Goal: Check status: Check status

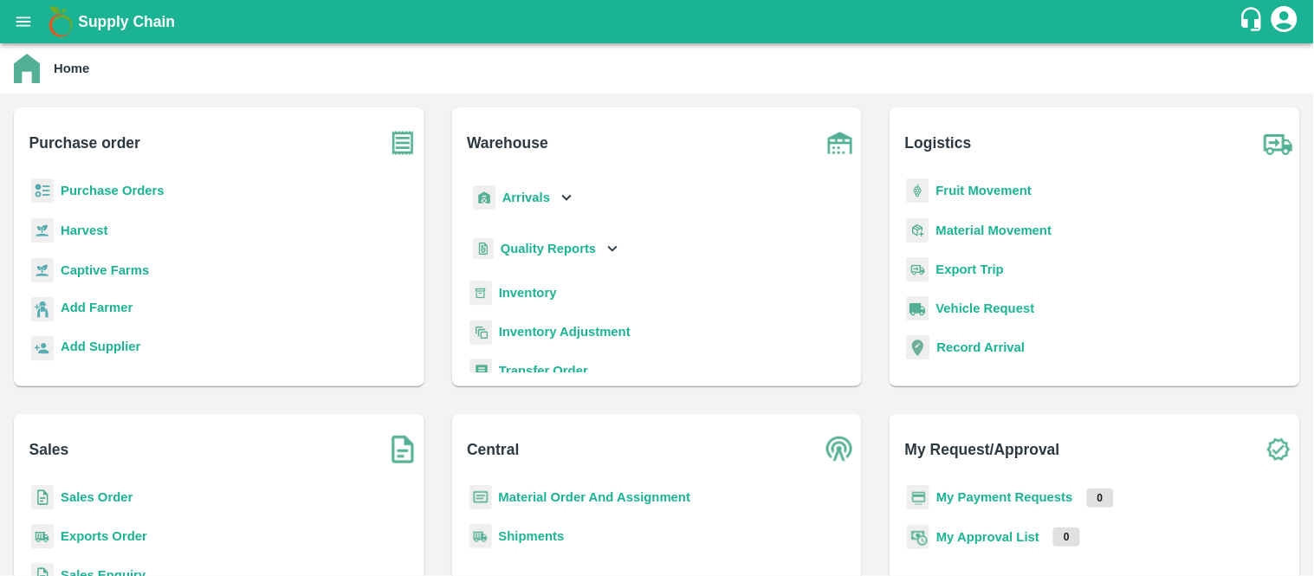
click at [26, 17] on icon "open drawer" at bounding box center [23, 21] width 15 height 10
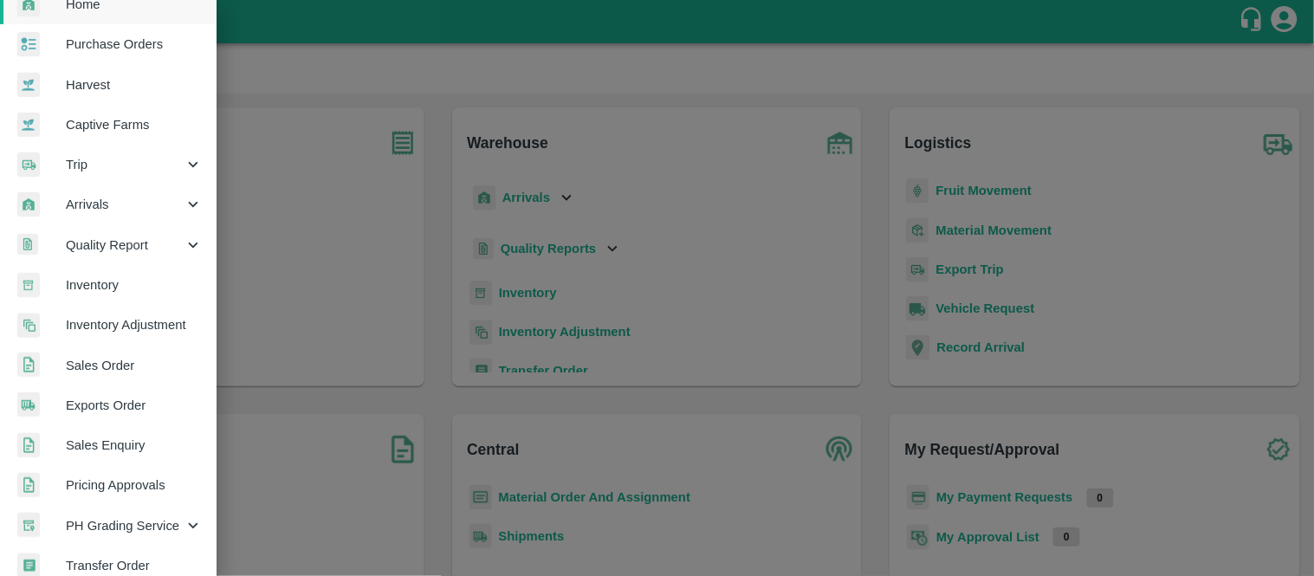
scroll to position [68, 0]
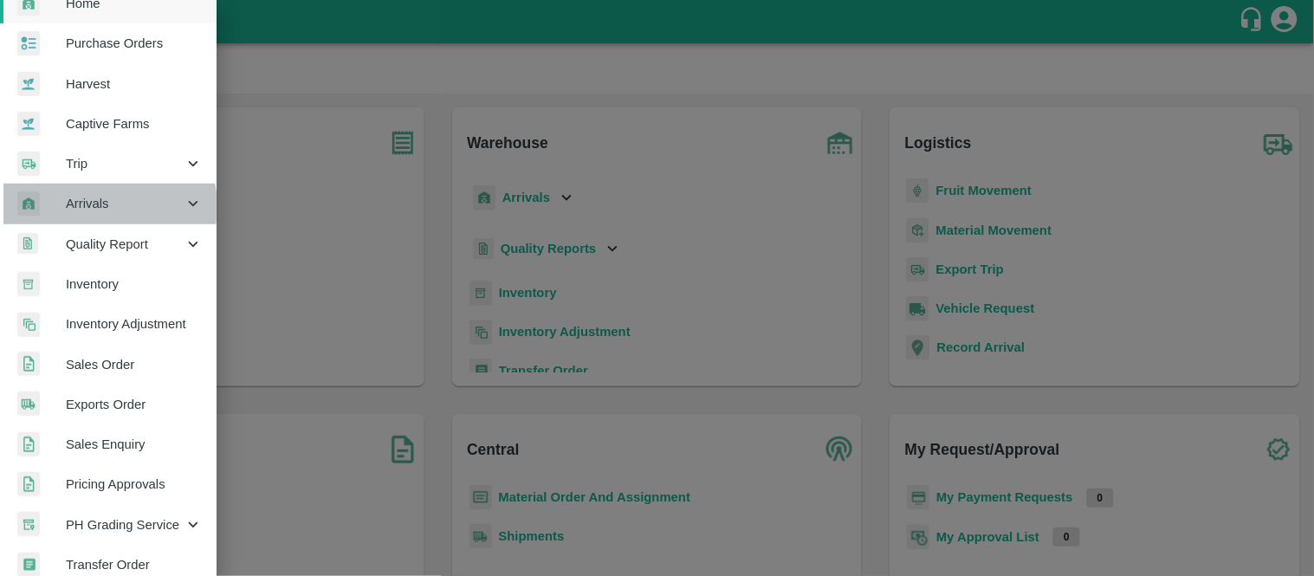
click at [98, 205] on span "Arrivals" at bounding box center [125, 203] width 118 height 19
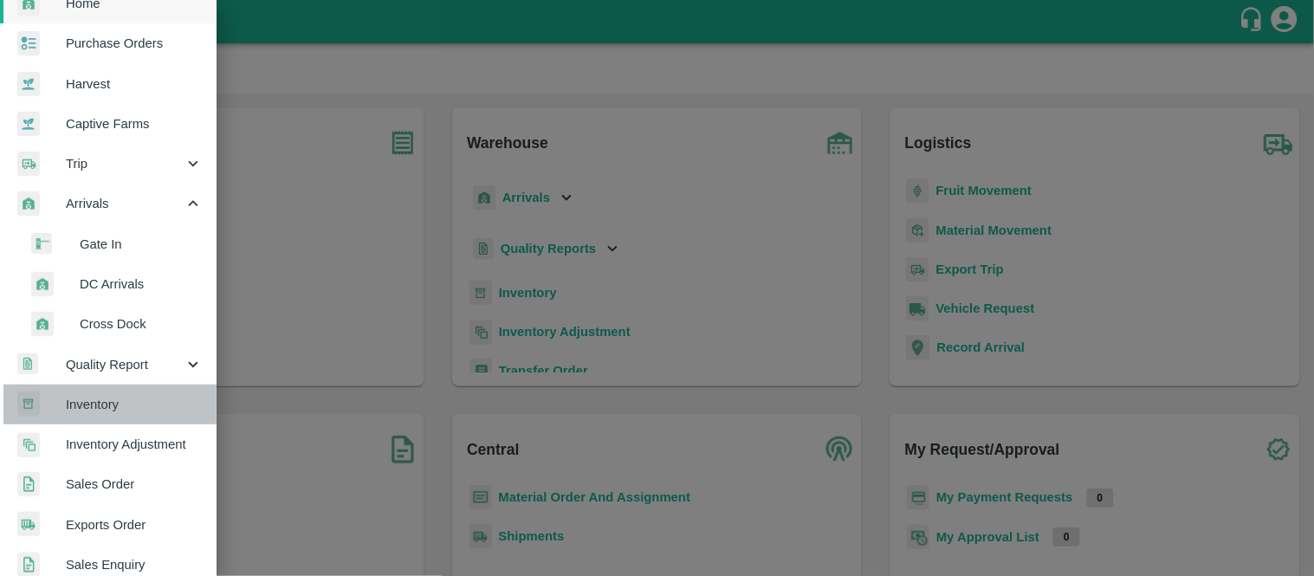
click at [124, 395] on span "Inventory" at bounding box center [134, 404] width 137 height 19
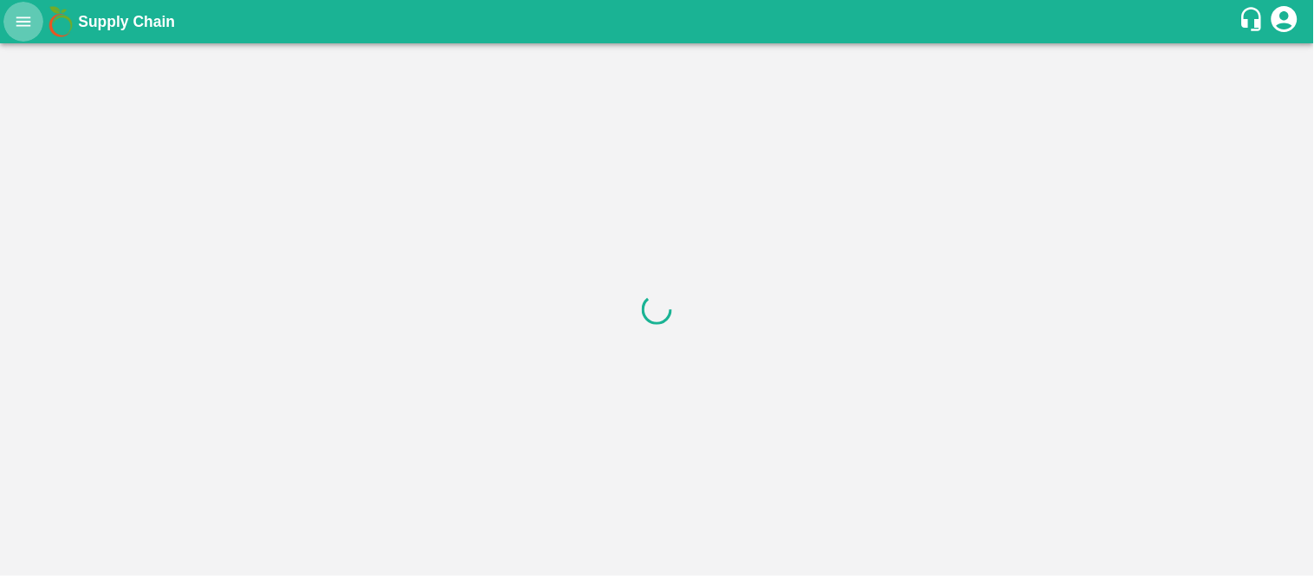
click at [18, 30] on icon "open drawer" at bounding box center [23, 21] width 19 height 19
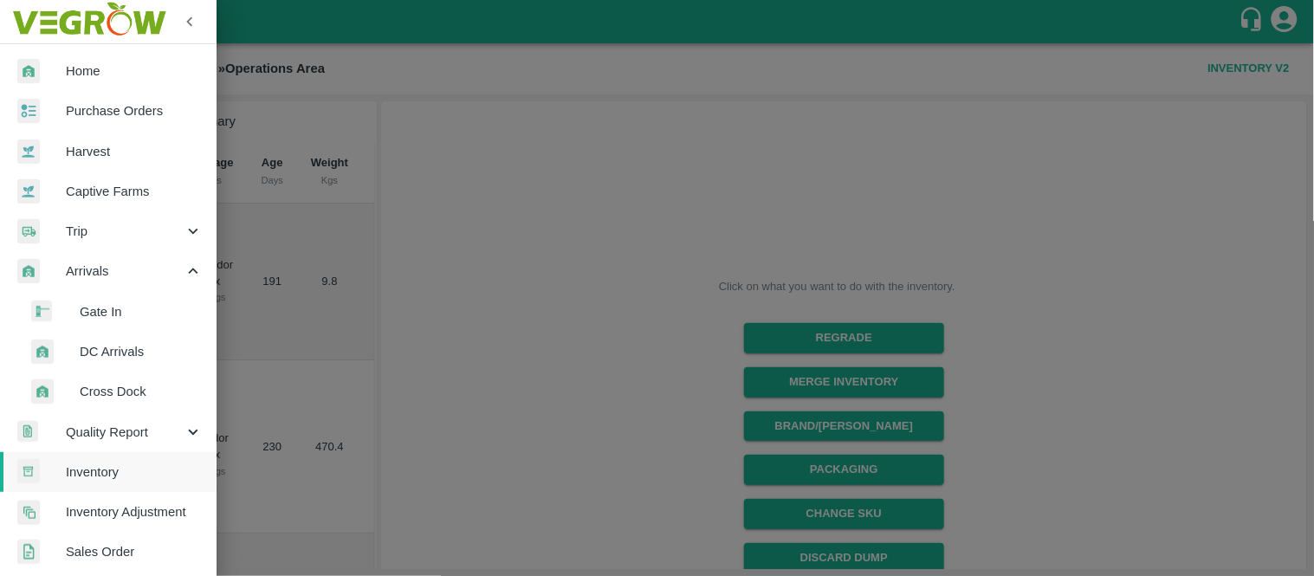
click at [107, 309] on span "Gate In" at bounding box center [141, 311] width 123 height 19
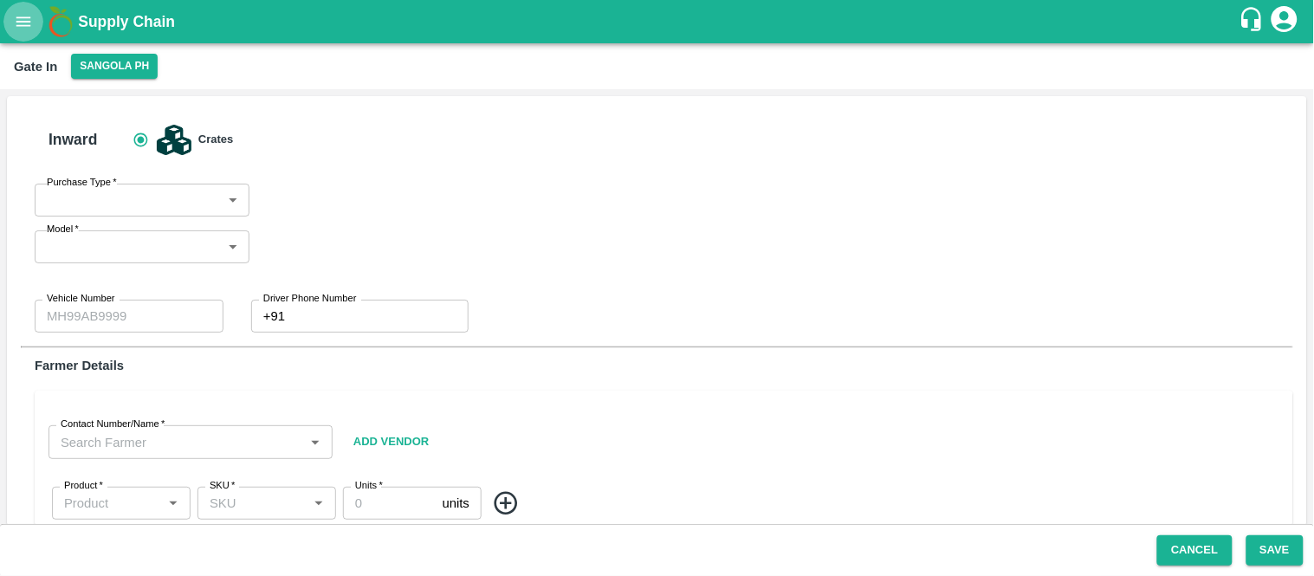
click at [26, 19] on icon "open drawer" at bounding box center [23, 21] width 19 height 19
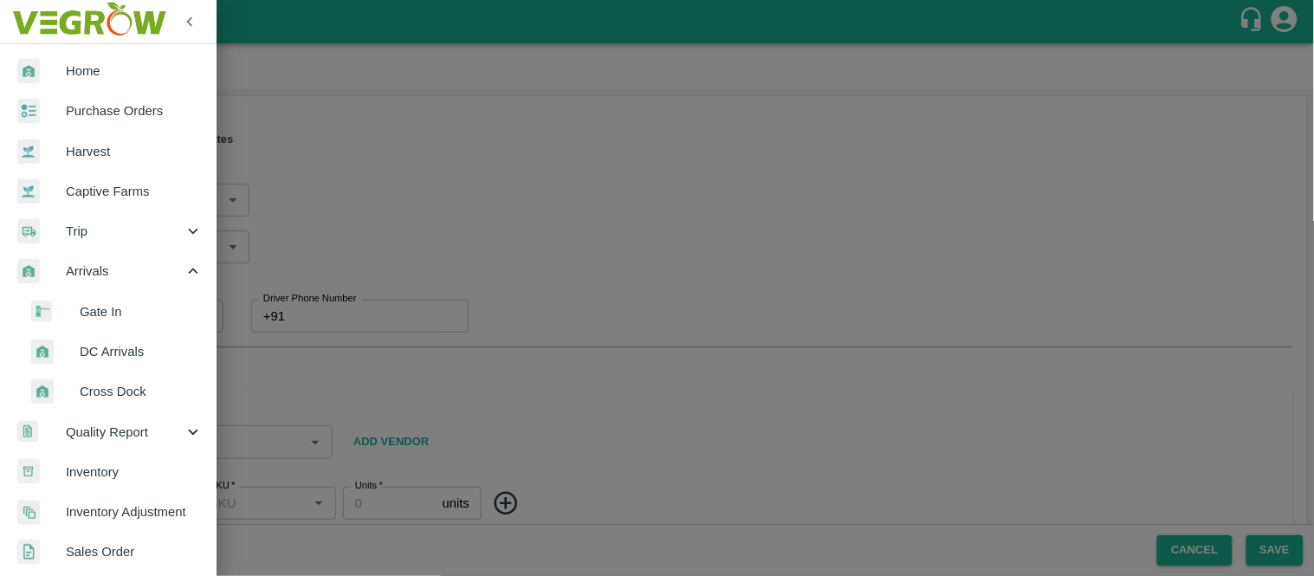
click at [78, 359] on div at bounding box center [55, 352] width 49 height 25
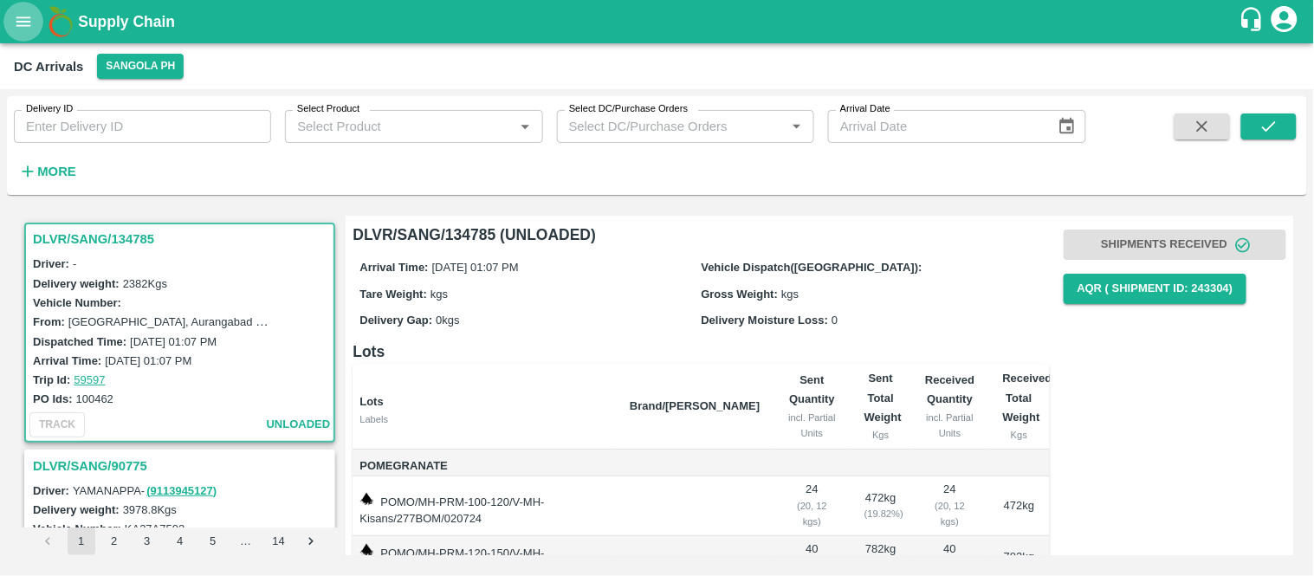
click at [16, 15] on icon "open drawer" at bounding box center [23, 21] width 19 height 19
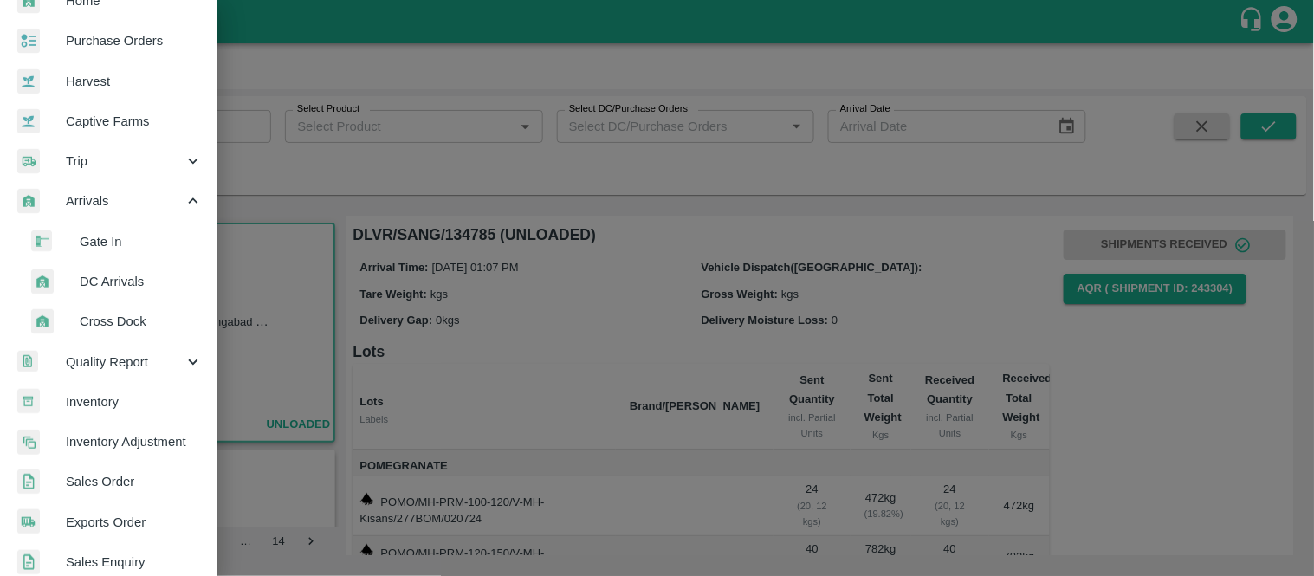
scroll to position [73, 0]
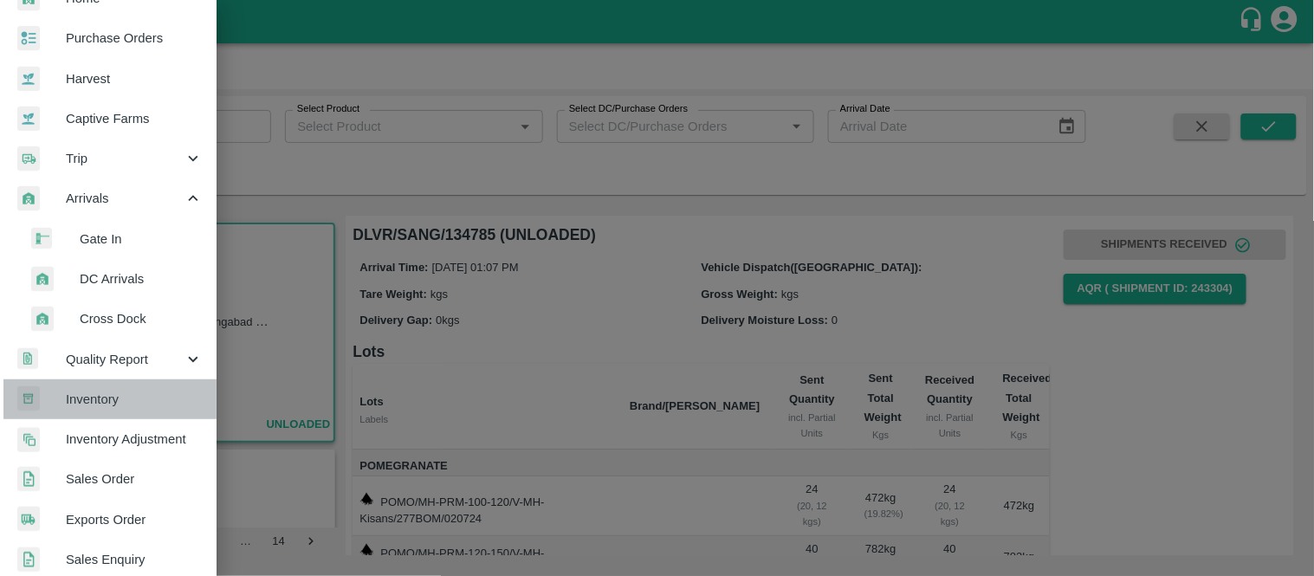
click at [114, 405] on span "Inventory" at bounding box center [134, 399] width 137 height 19
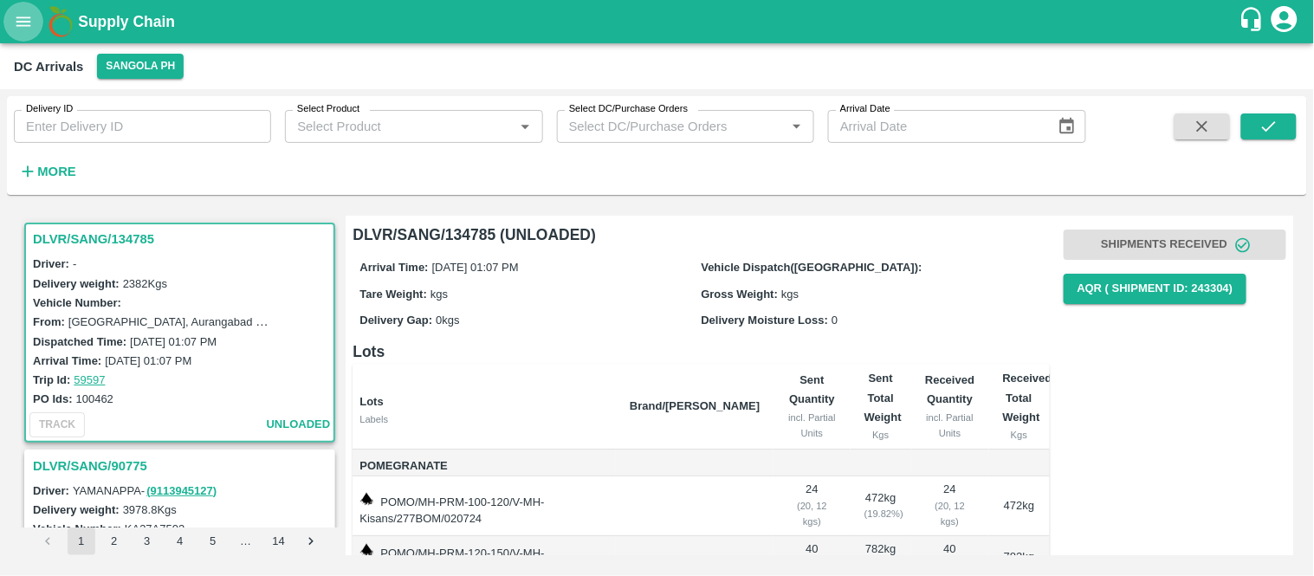
click at [23, 23] on icon "open drawer" at bounding box center [23, 21] width 19 height 19
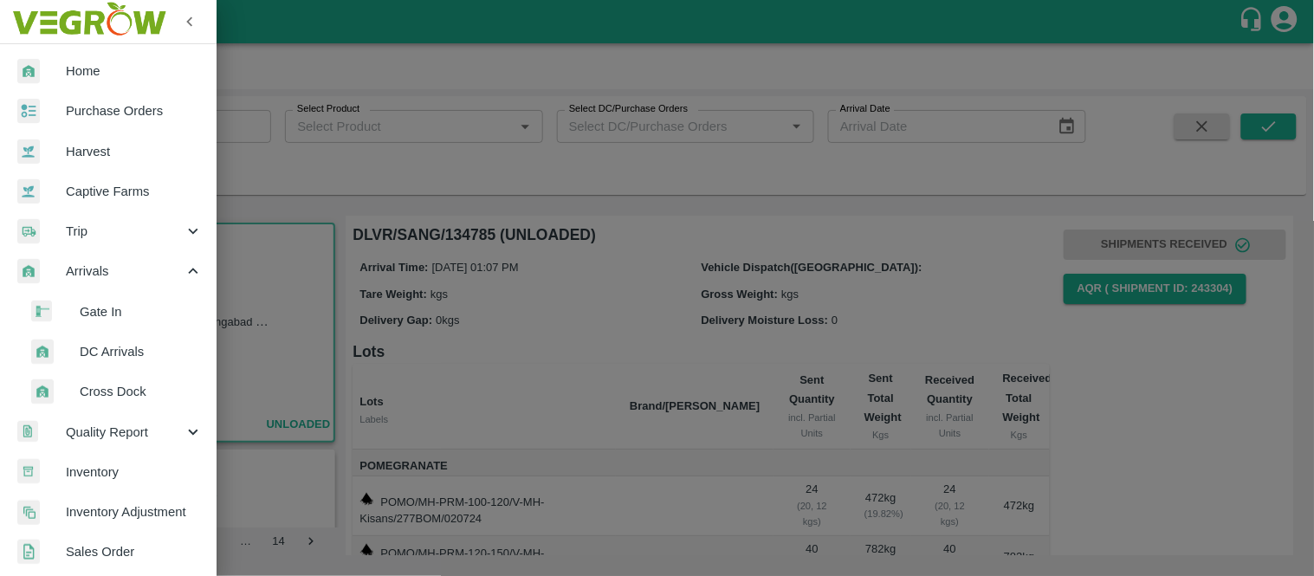
click at [88, 353] on span "DC Arrivals" at bounding box center [141, 351] width 123 height 19
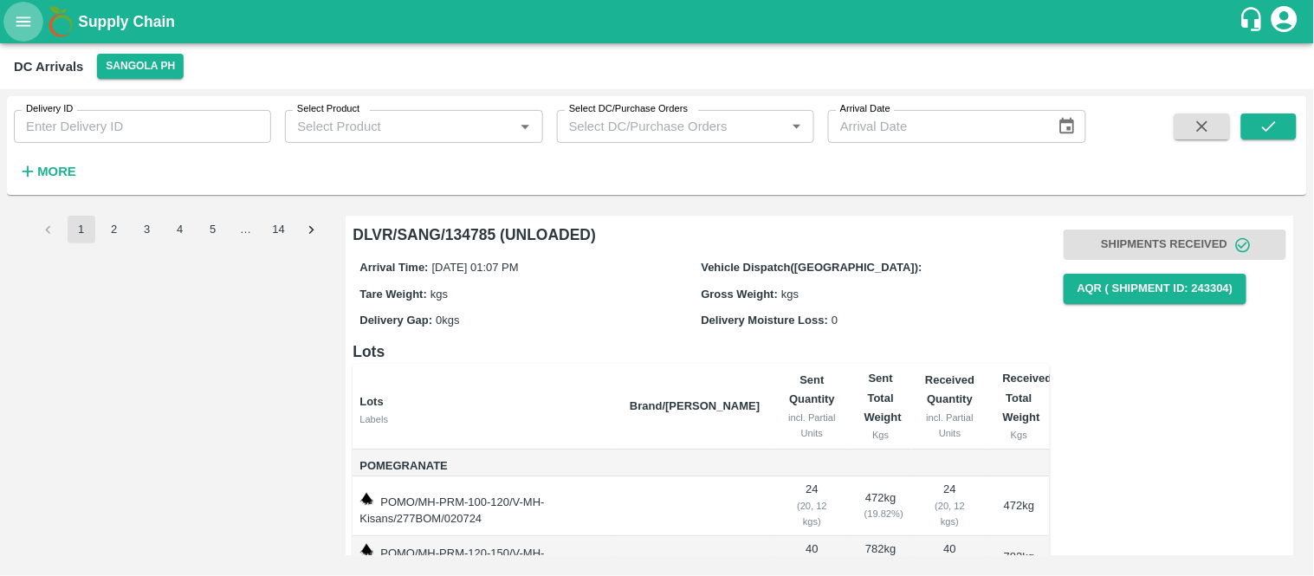
click at [18, 24] on icon "open drawer" at bounding box center [23, 21] width 15 height 10
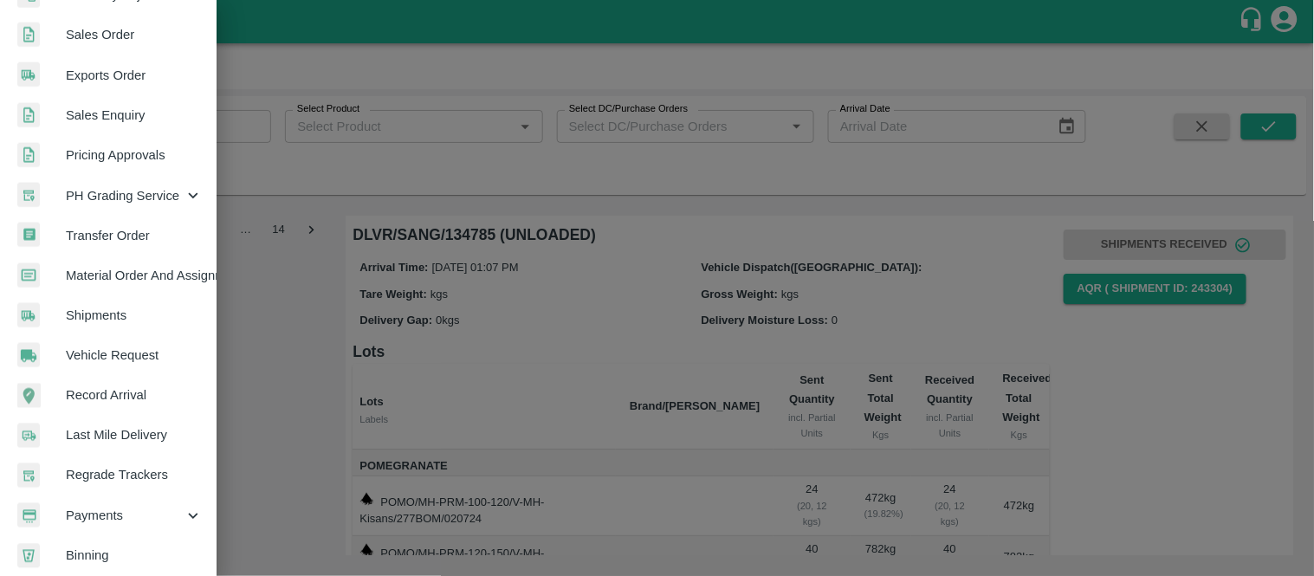
scroll to position [518, 0]
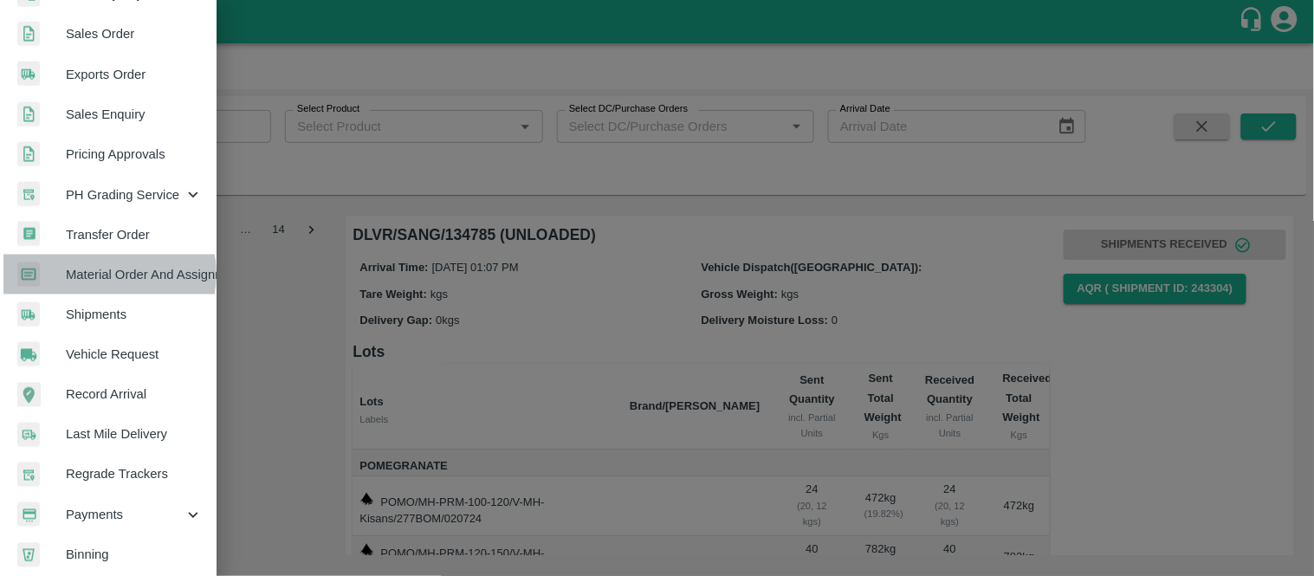
click at [106, 273] on span "Material Order And Assignment" at bounding box center [134, 274] width 137 height 19
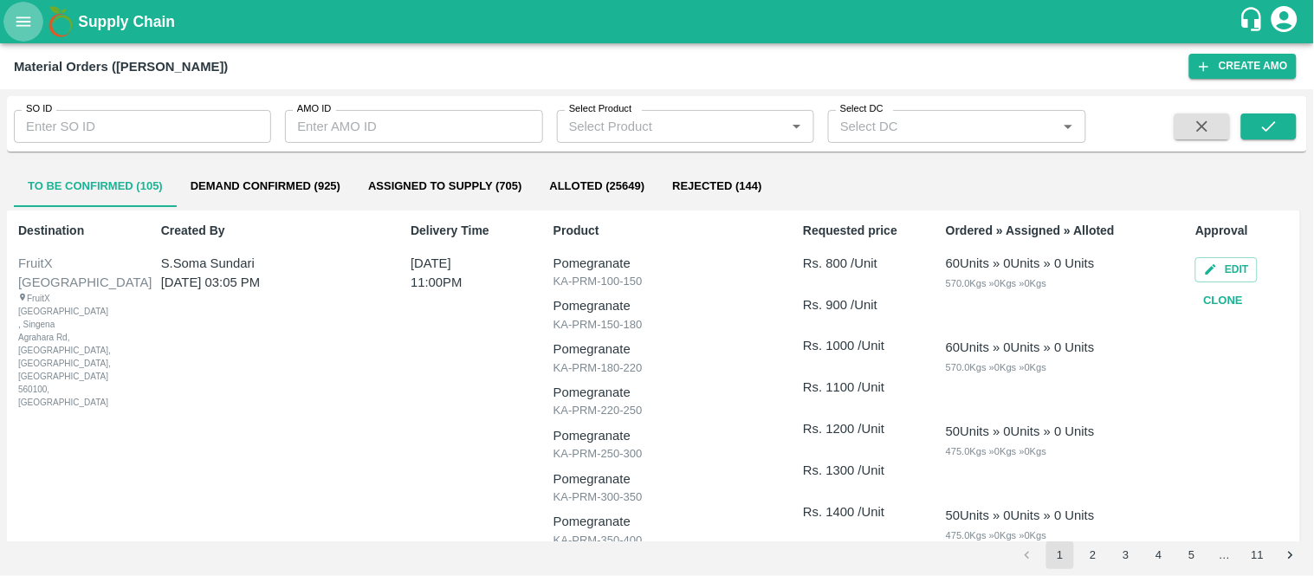
click at [18, 23] on icon "open drawer" at bounding box center [23, 21] width 19 height 19
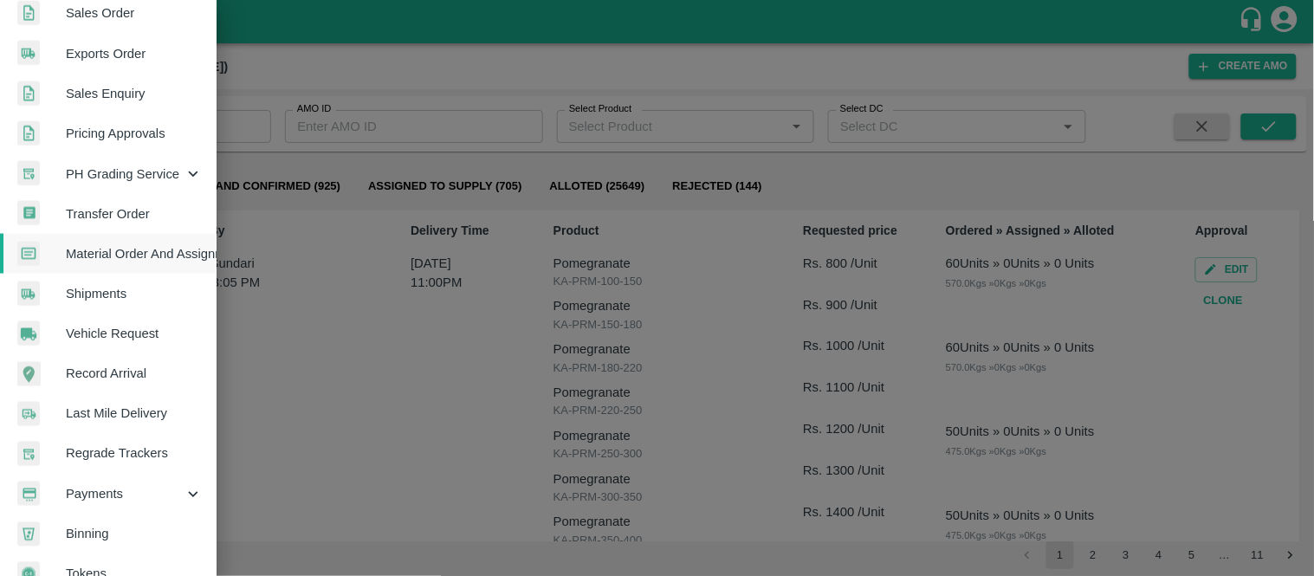
scroll to position [569, 0]
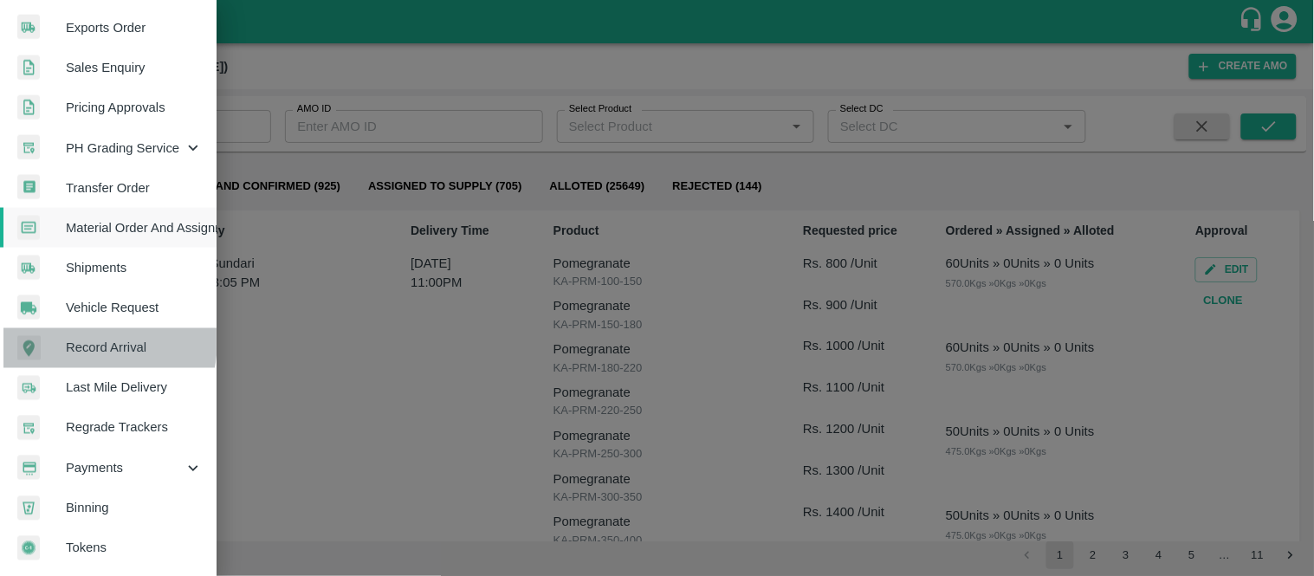
click at [63, 336] on div at bounding box center [41, 348] width 49 height 24
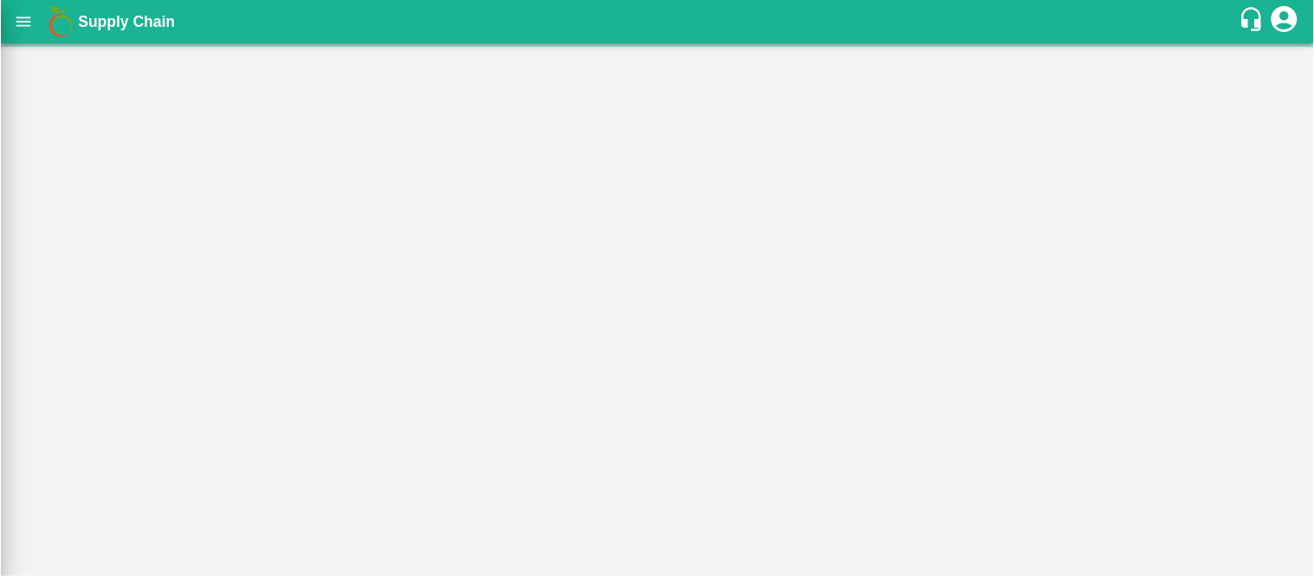
scroll to position [563, 0]
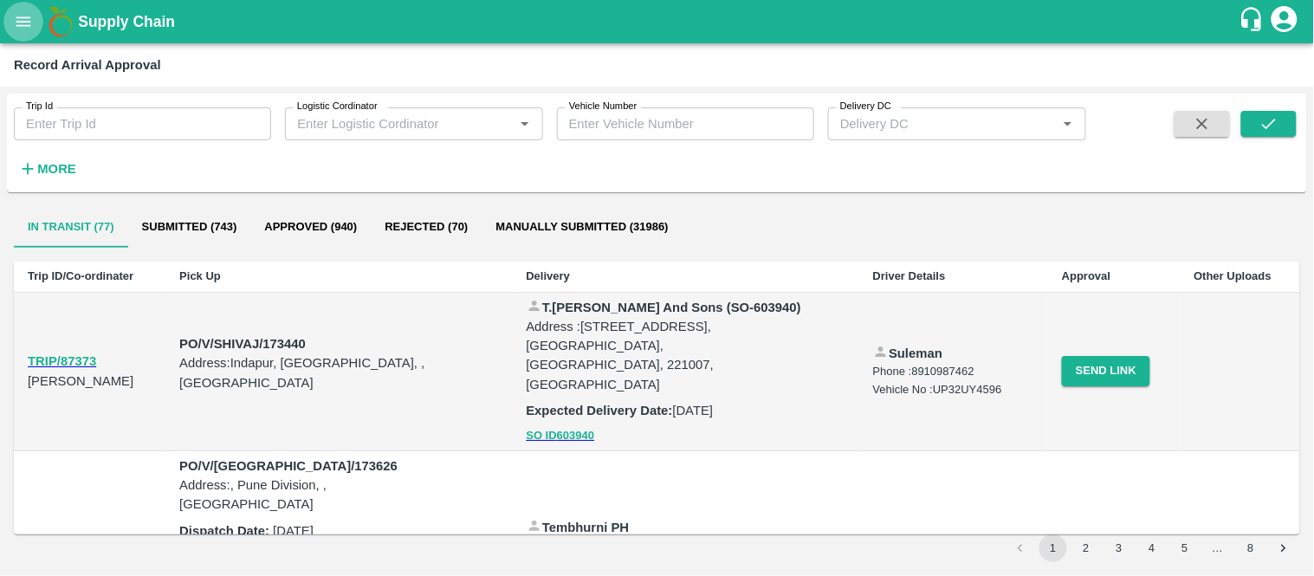
click at [27, 33] on button "open drawer" at bounding box center [23, 22] width 40 height 40
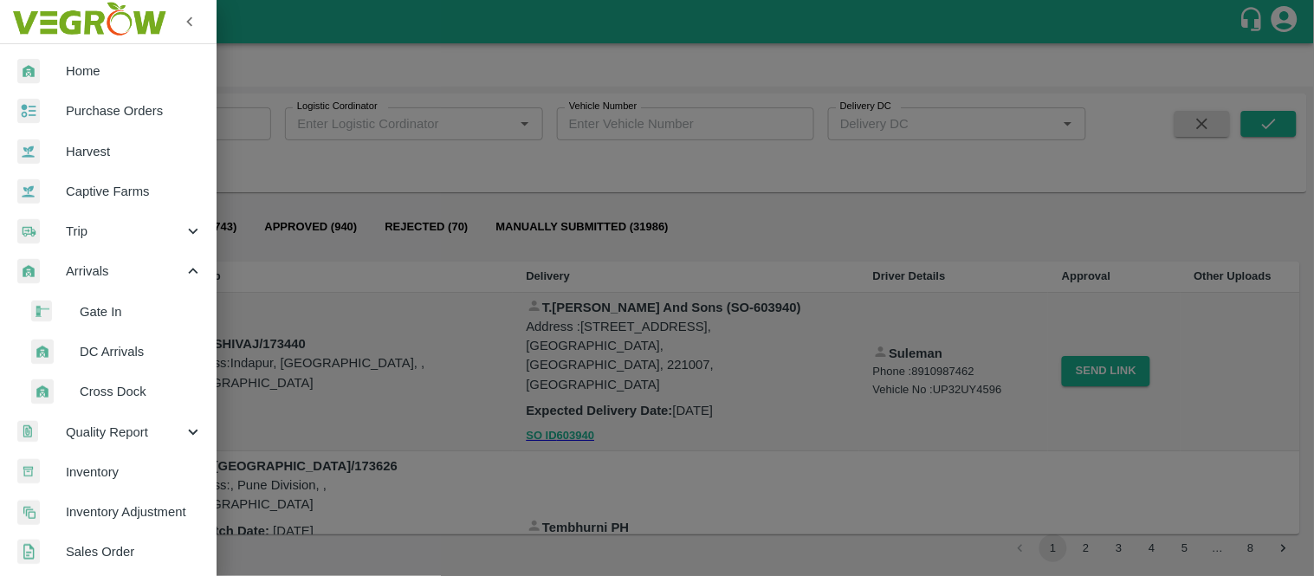
click at [431, 185] on div at bounding box center [657, 288] width 1314 height 576
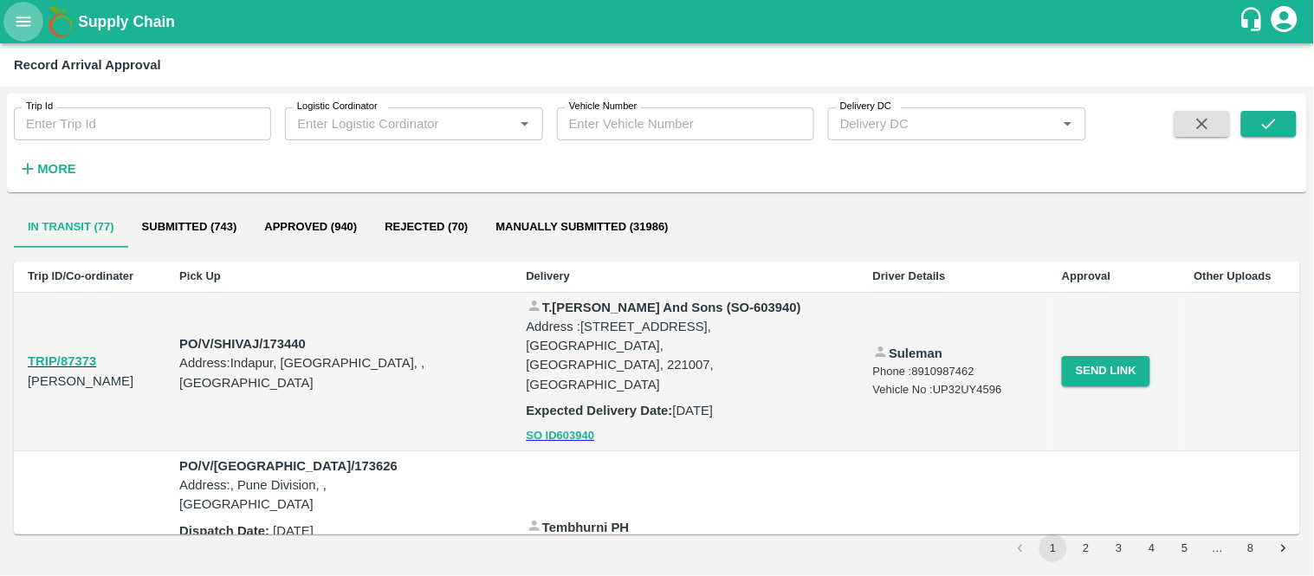
click at [14, 22] on icon "open drawer" at bounding box center [23, 21] width 19 height 19
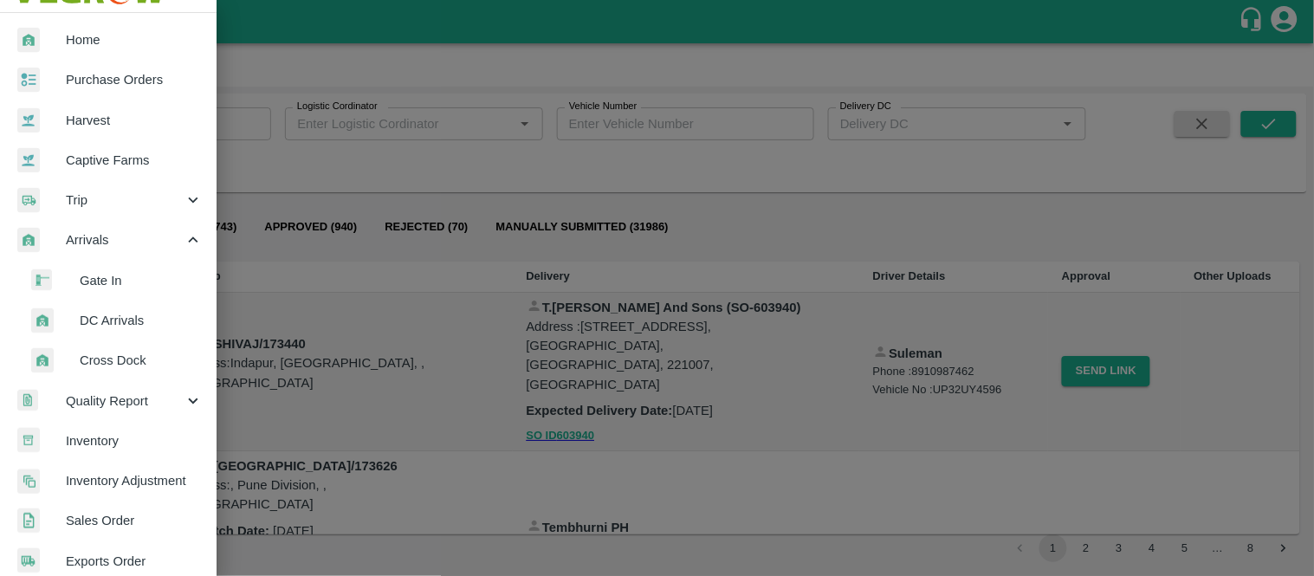
scroll to position [30, 0]
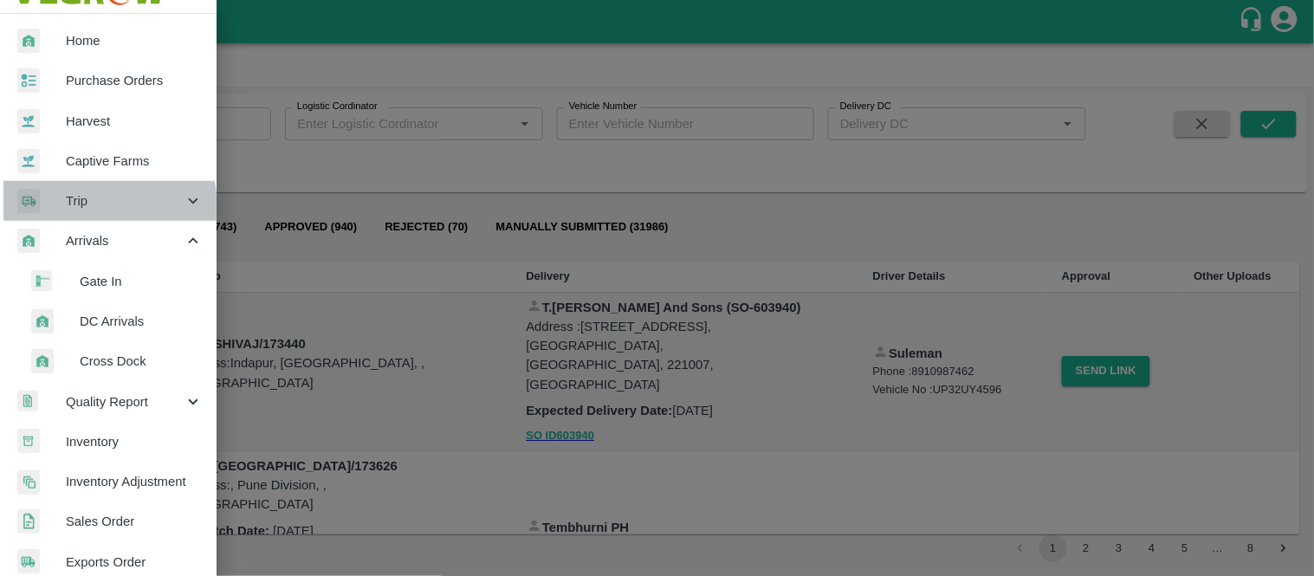
click at [85, 208] on span "Trip" at bounding box center [125, 200] width 118 height 19
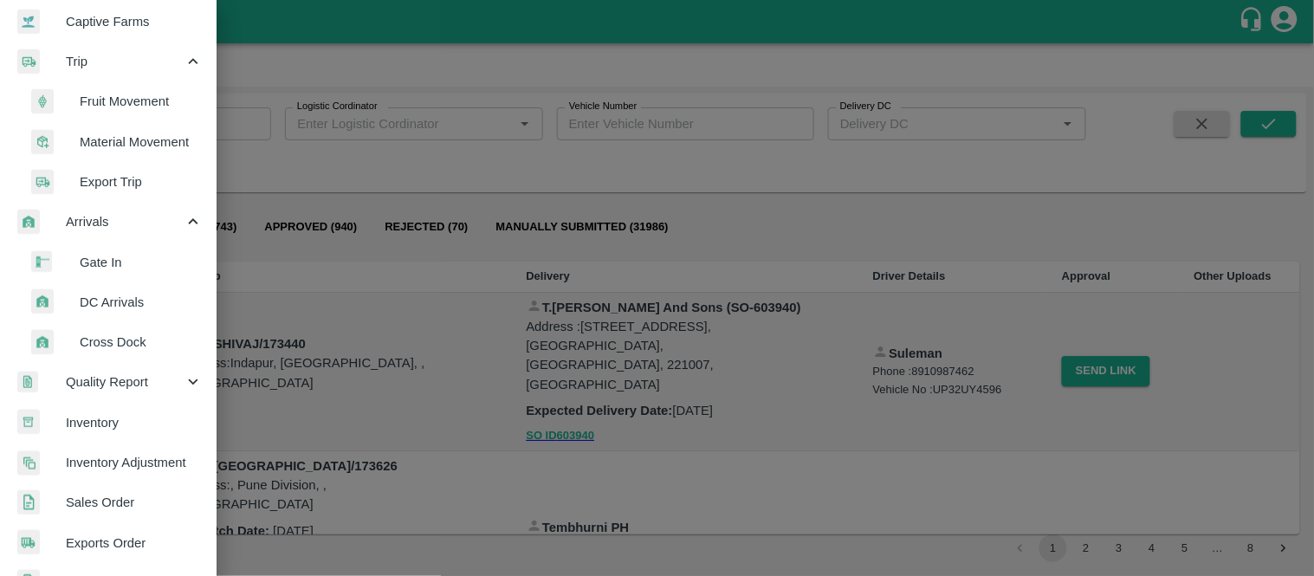
scroll to position [171, 0]
click at [88, 301] on span "DC Arrivals" at bounding box center [141, 301] width 123 height 19
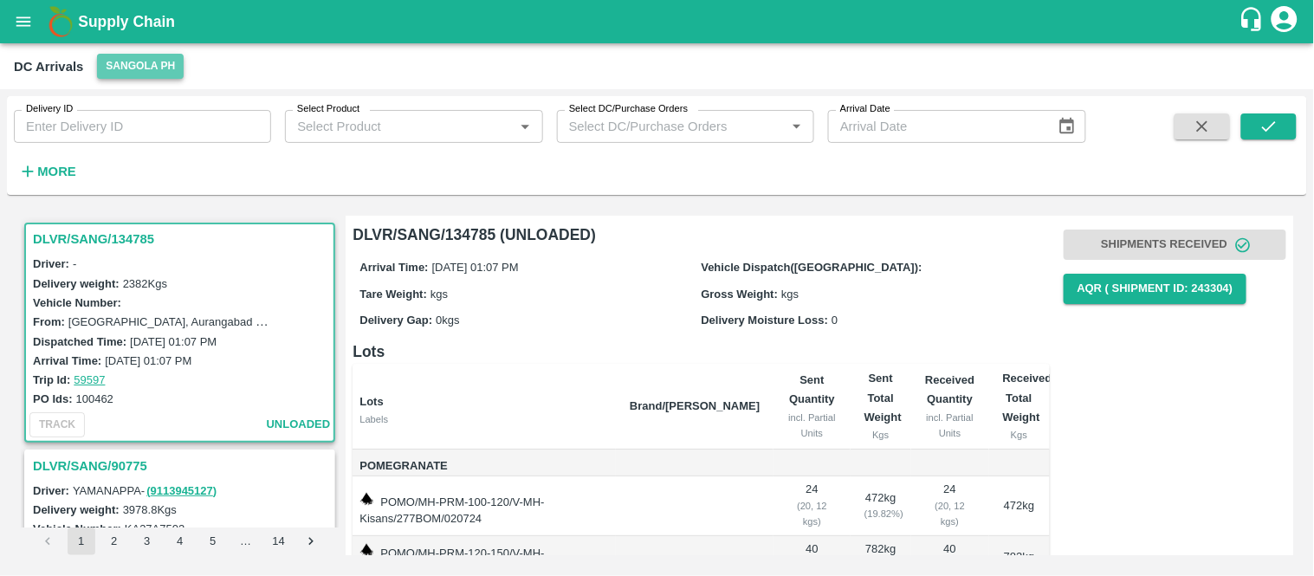
click at [148, 67] on button "Sangola PH" at bounding box center [140, 66] width 87 height 25
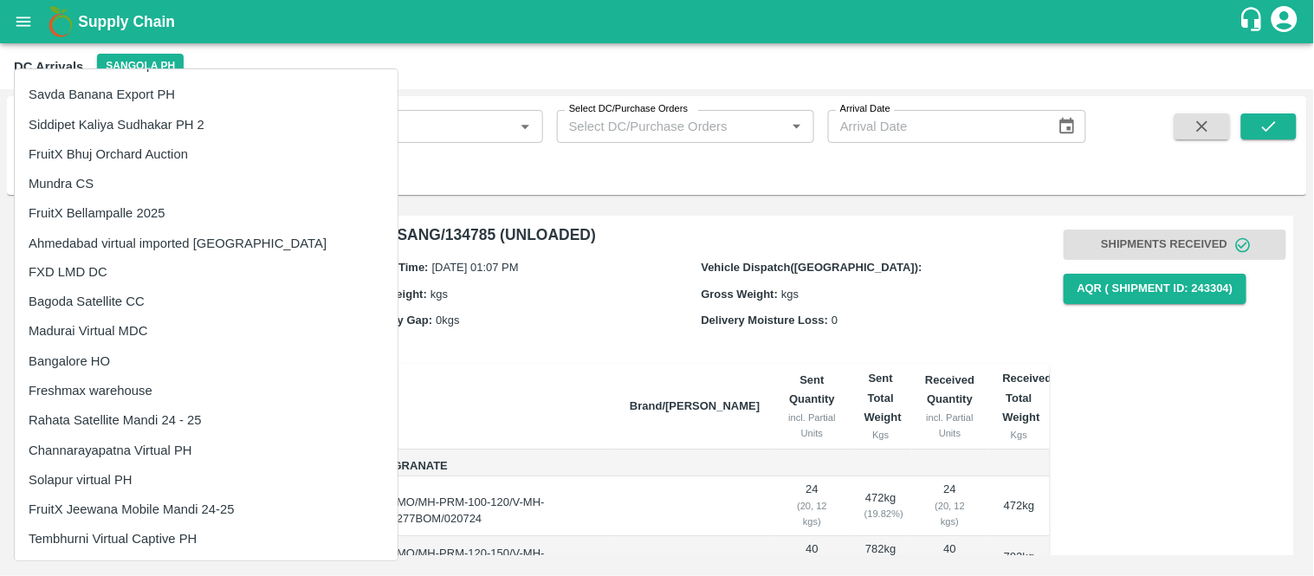
scroll to position [2337, 0]
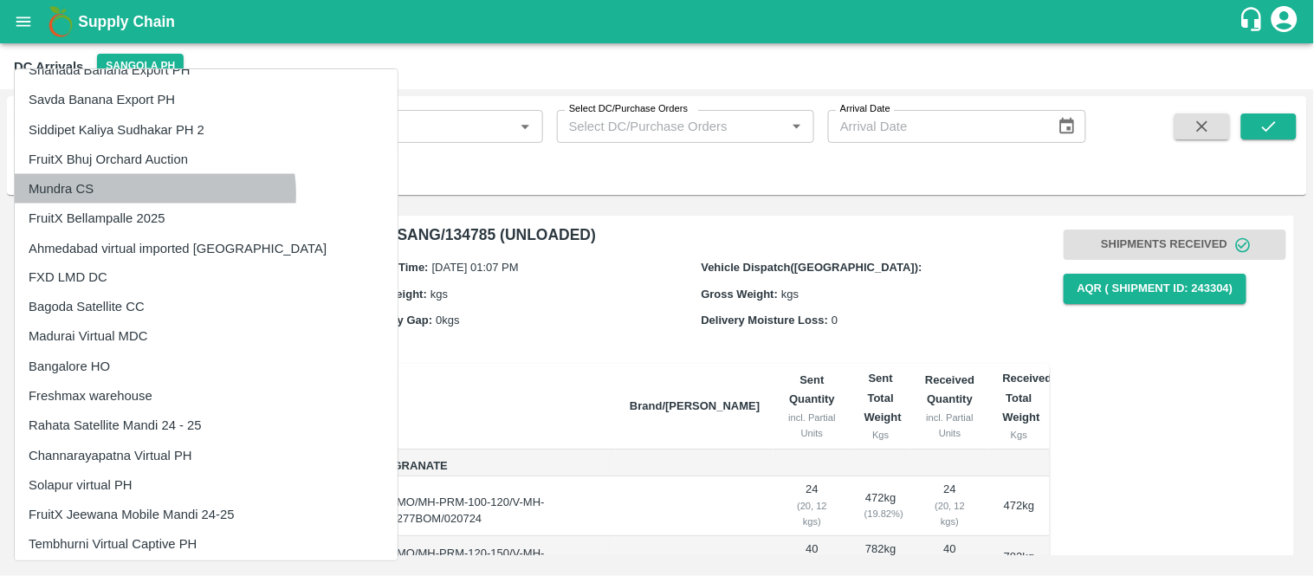
click at [154, 192] on li "Mundra CS" at bounding box center [206, 188] width 383 height 29
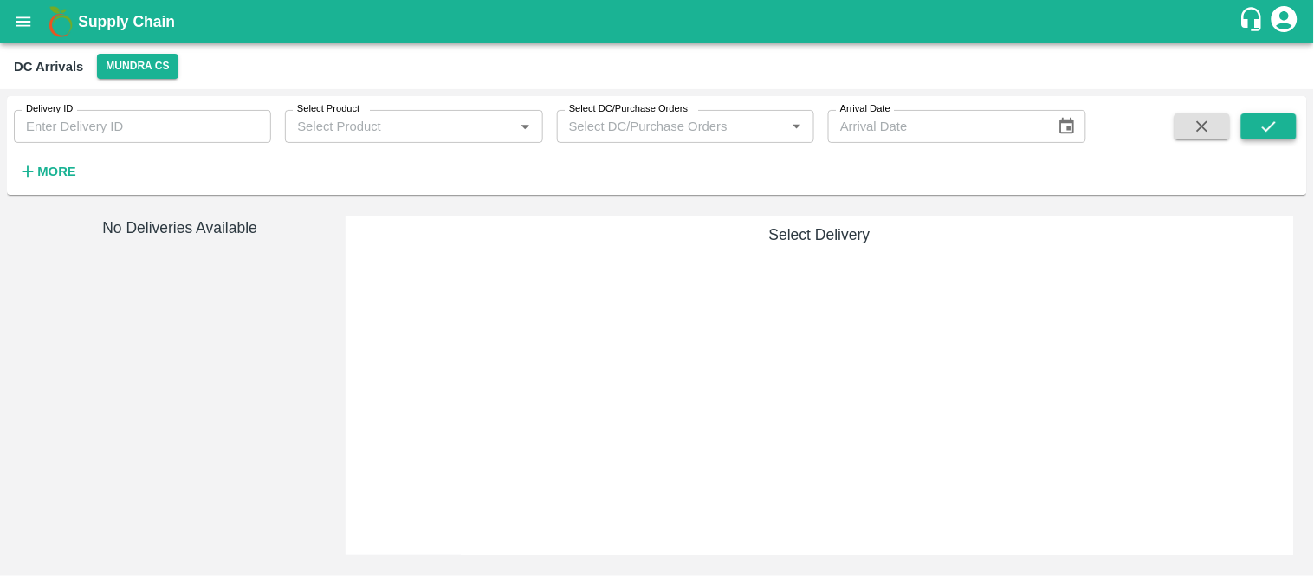
click at [1268, 128] on icon "submit" at bounding box center [1269, 126] width 14 height 10
click at [49, 168] on strong "More" at bounding box center [56, 172] width 39 height 14
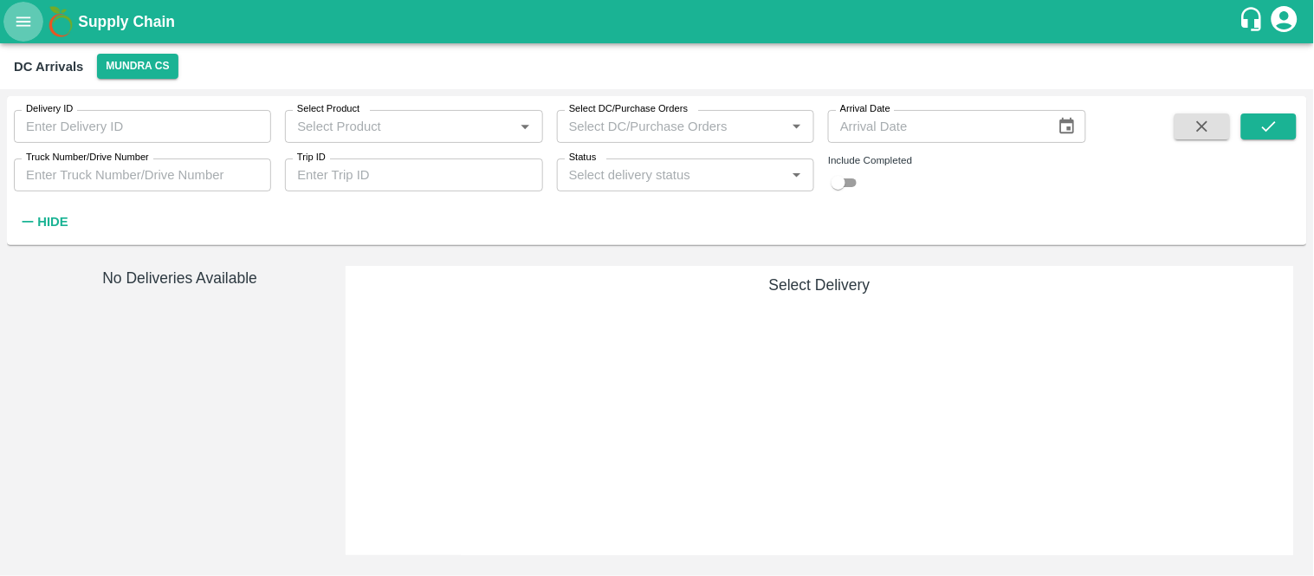
click at [23, 33] on button "open drawer" at bounding box center [23, 22] width 40 height 40
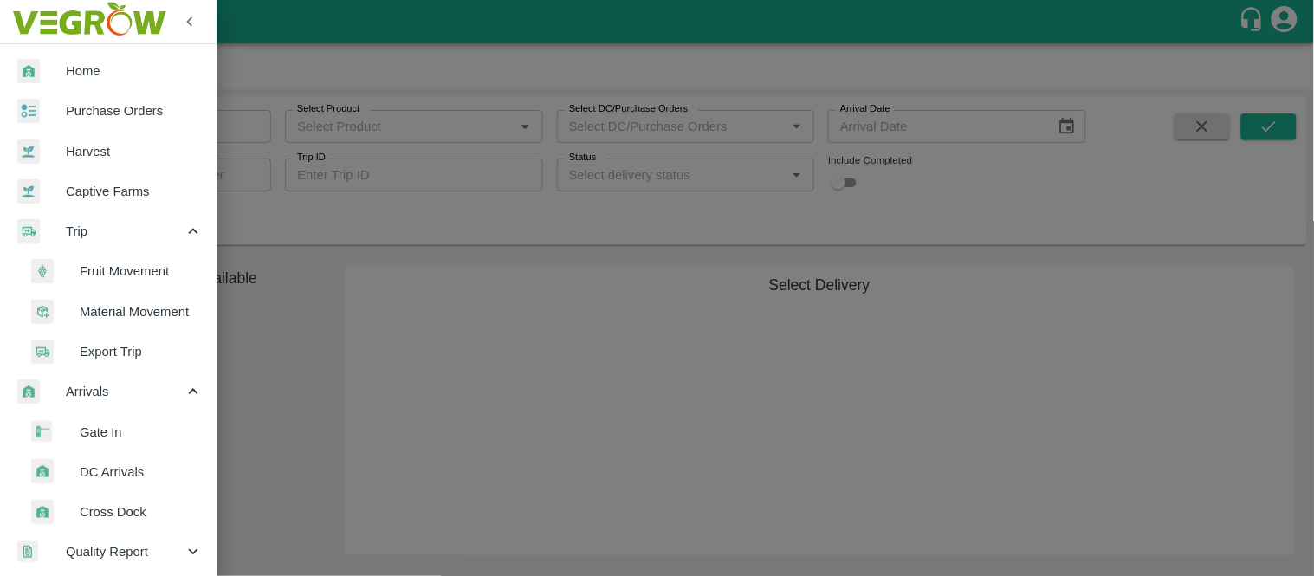
click at [141, 270] on span "Fruit Movement" at bounding box center [141, 271] width 123 height 19
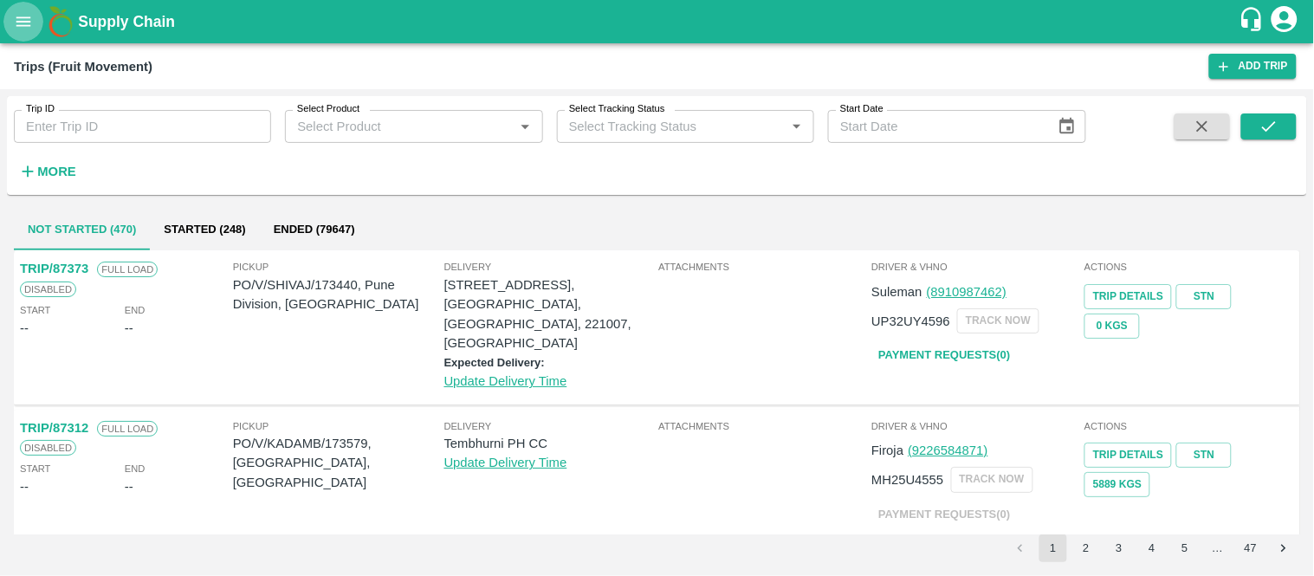
click at [31, 17] on icon "open drawer" at bounding box center [23, 21] width 19 height 19
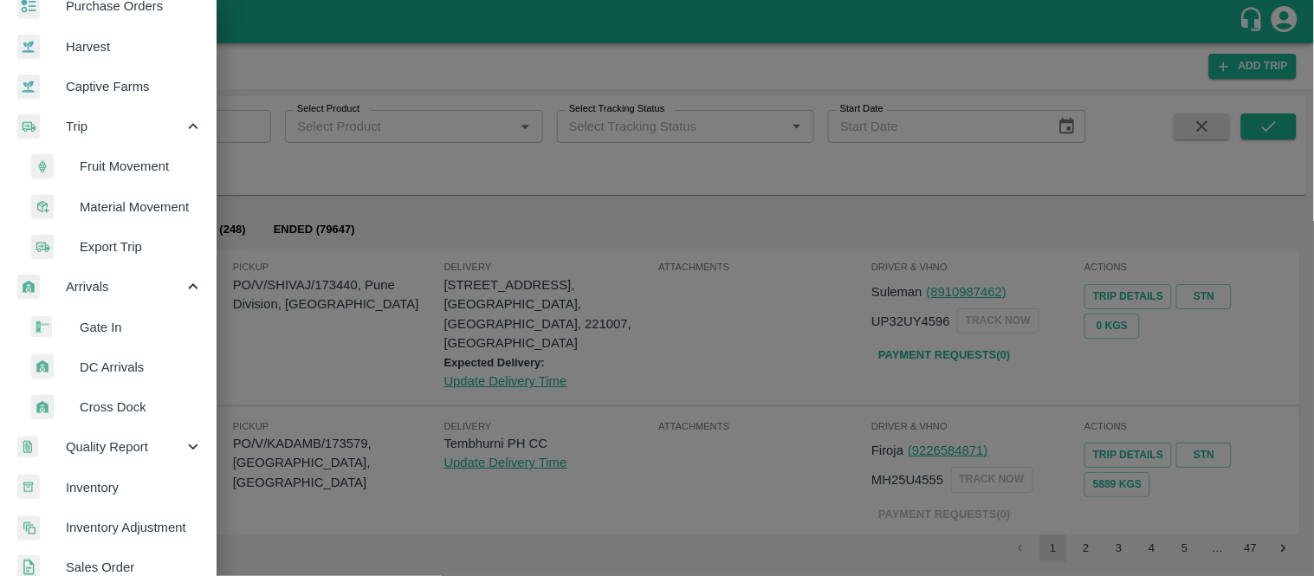
scroll to position [107, 0]
click at [128, 358] on span "DC Arrivals" at bounding box center [141, 364] width 123 height 19
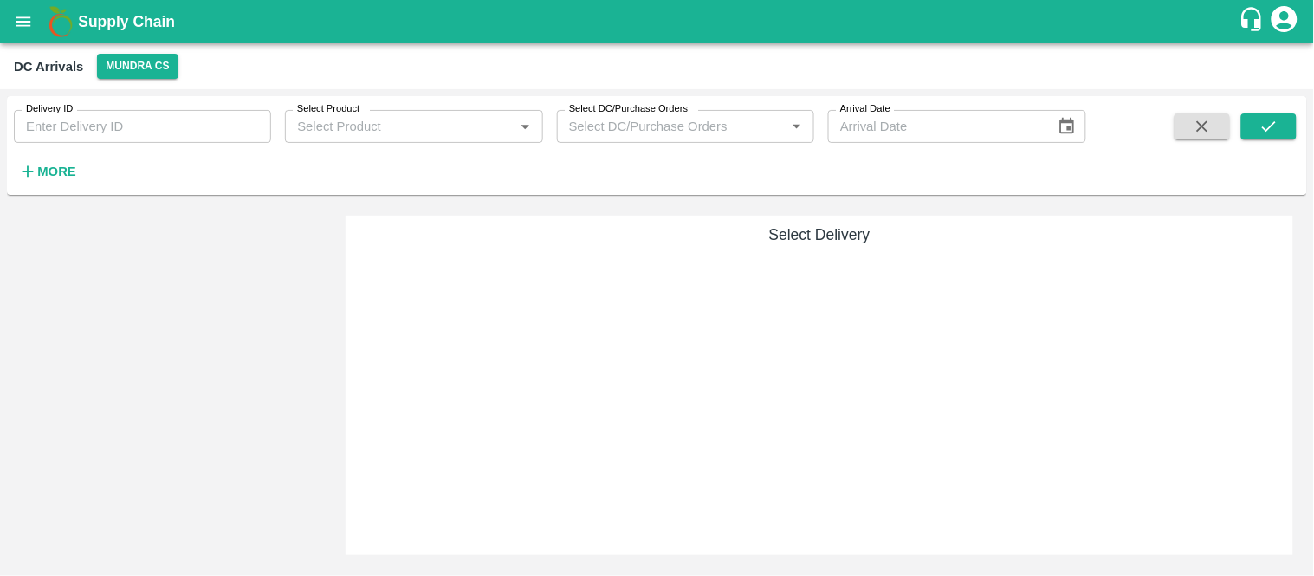
click at [57, 177] on strong "More" at bounding box center [56, 172] width 39 height 14
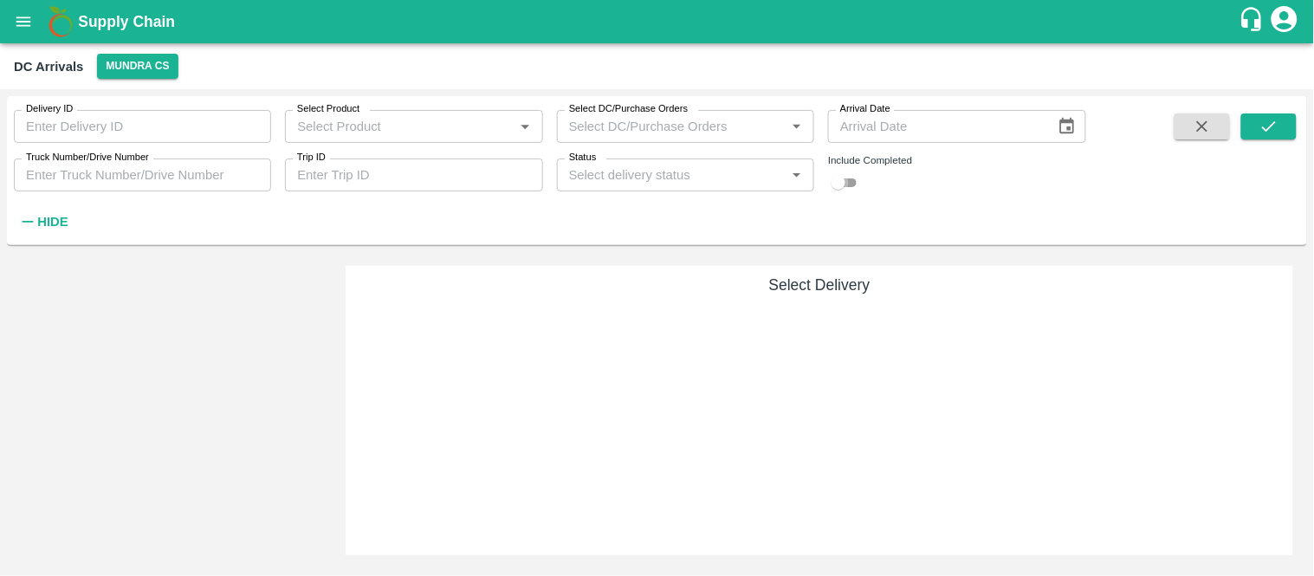
click at [852, 176] on input "checkbox" at bounding box center [838, 182] width 62 height 21
checkbox input "true"
click at [1268, 118] on icon "submit" at bounding box center [1269, 126] width 19 height 19
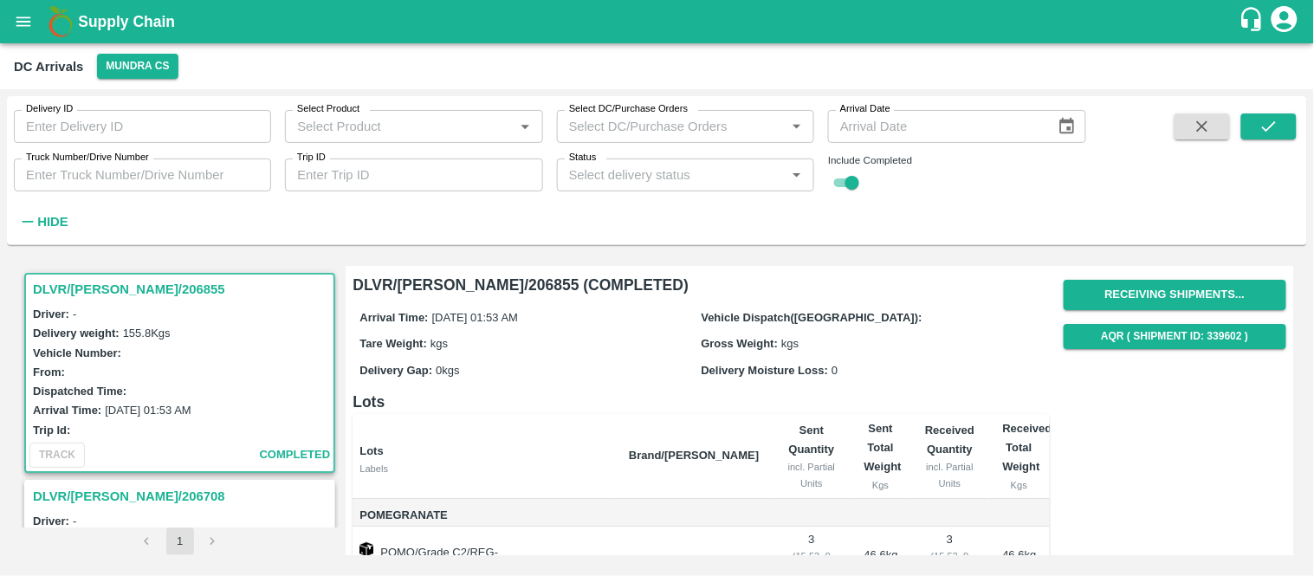
click at [109, 288] on h3 "DLVR/[PERSON_NAME]/206855" at bounding box center [182, 289] width 299 height 23
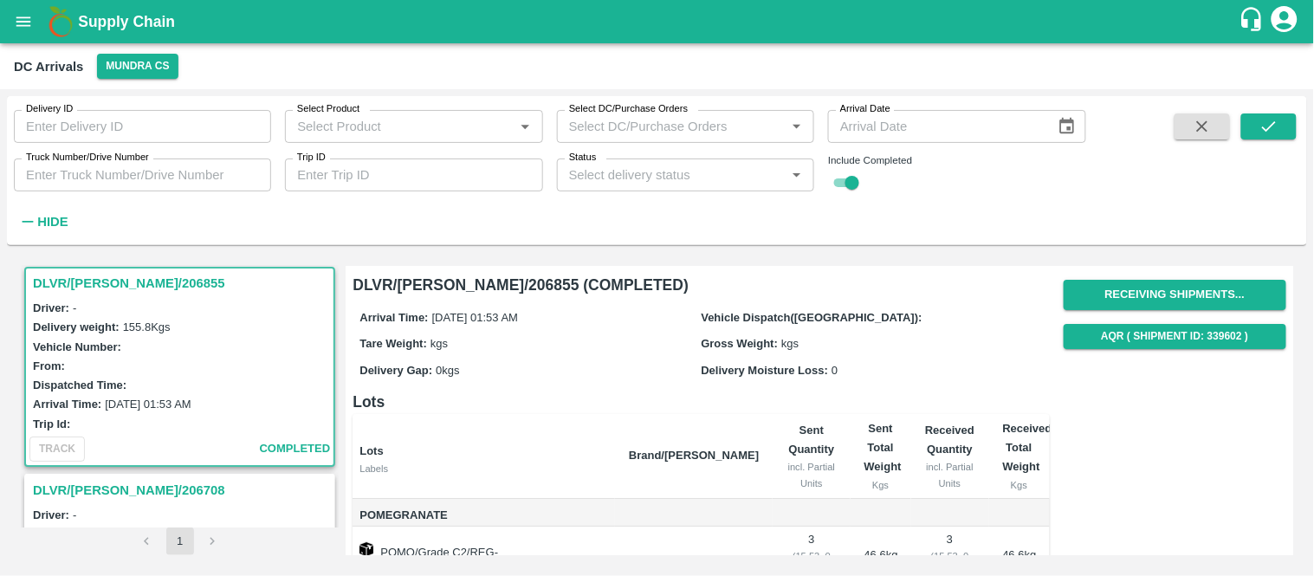
click at [117, 275] on h3 "DLVR/[PERSON_NAME]/206855" at bounding box center [182, 283] width 299 height 23
click at [109, 279] on h3 "DLVR/[PERSON_NAME]/206855" at bounding box center [182, 283] width 299 height 23
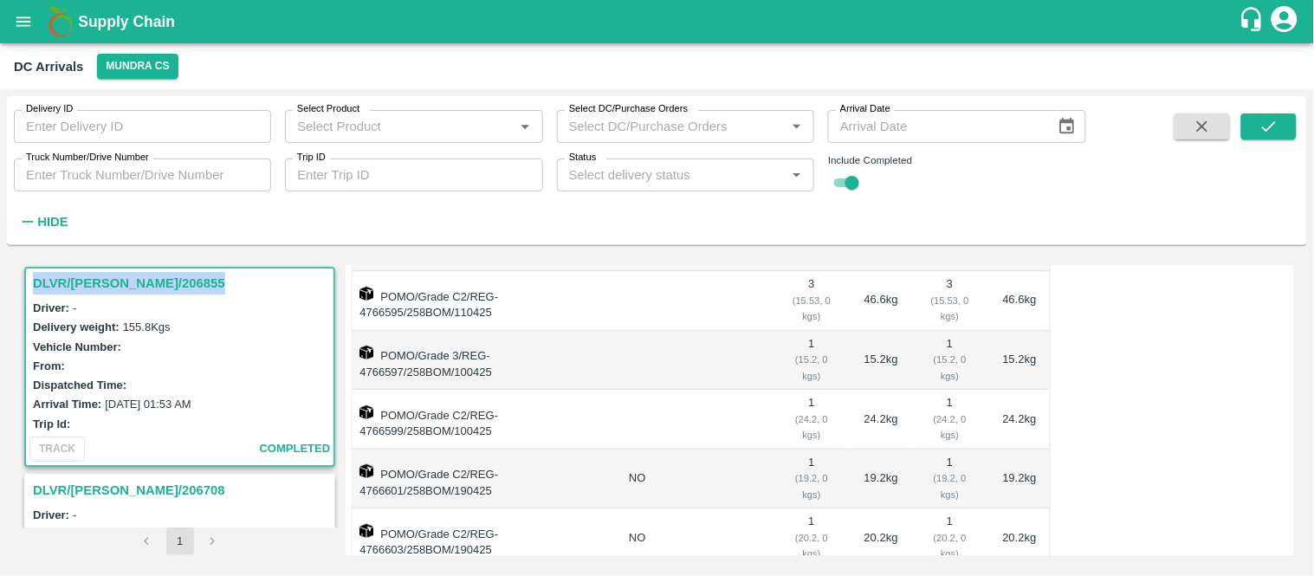
scroll to position [305, 0]
